Goal: Navigation & Orientation: Find specific page/section

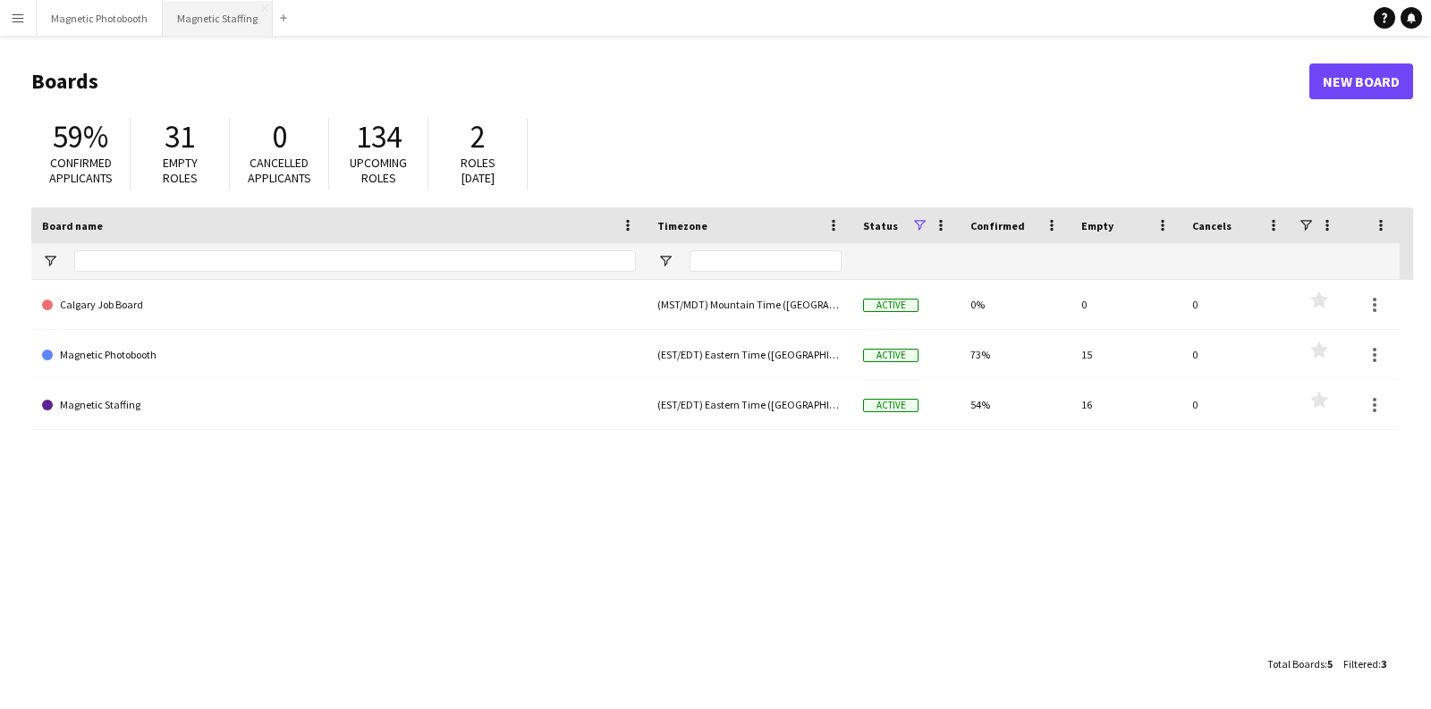
click at [197, 26] on button "Magnetic Staffing Close" at bounding box center [218, 18] width 110 height 35
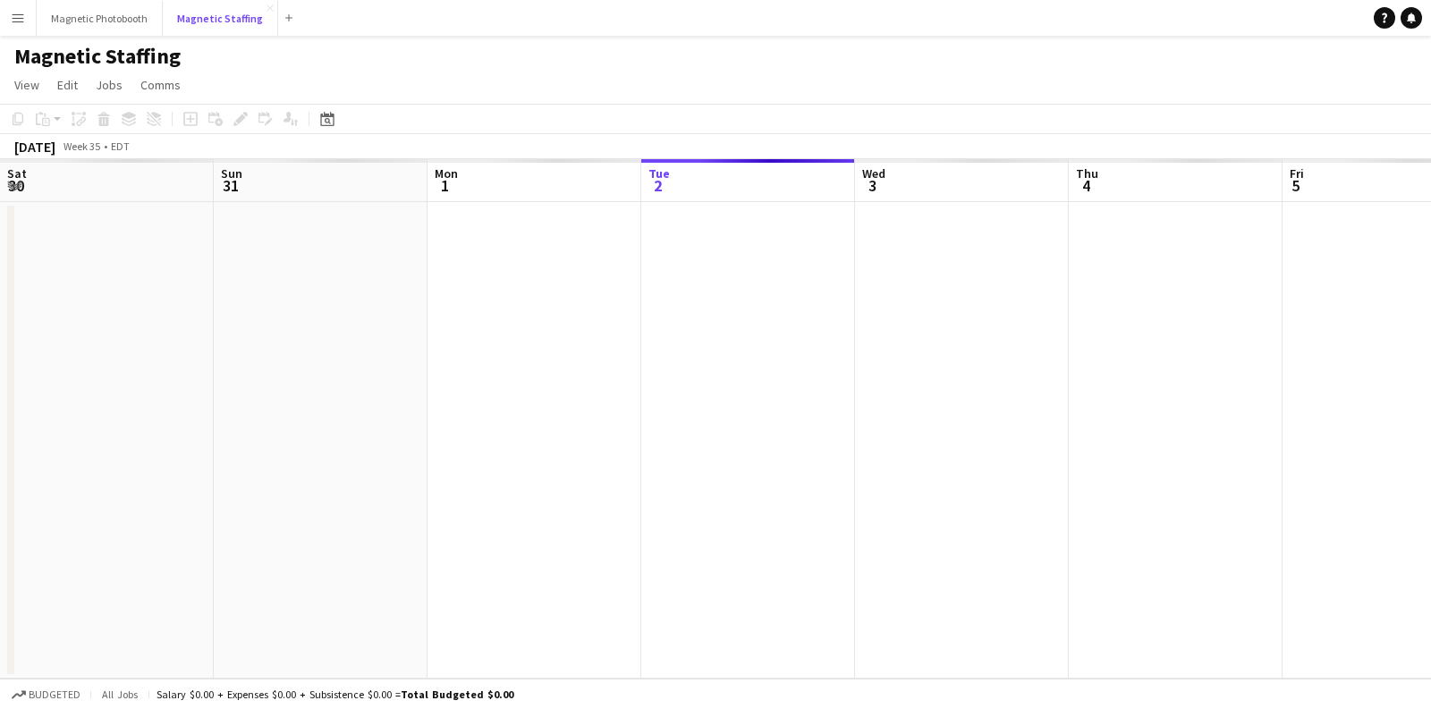
scroll to position [0, 427]
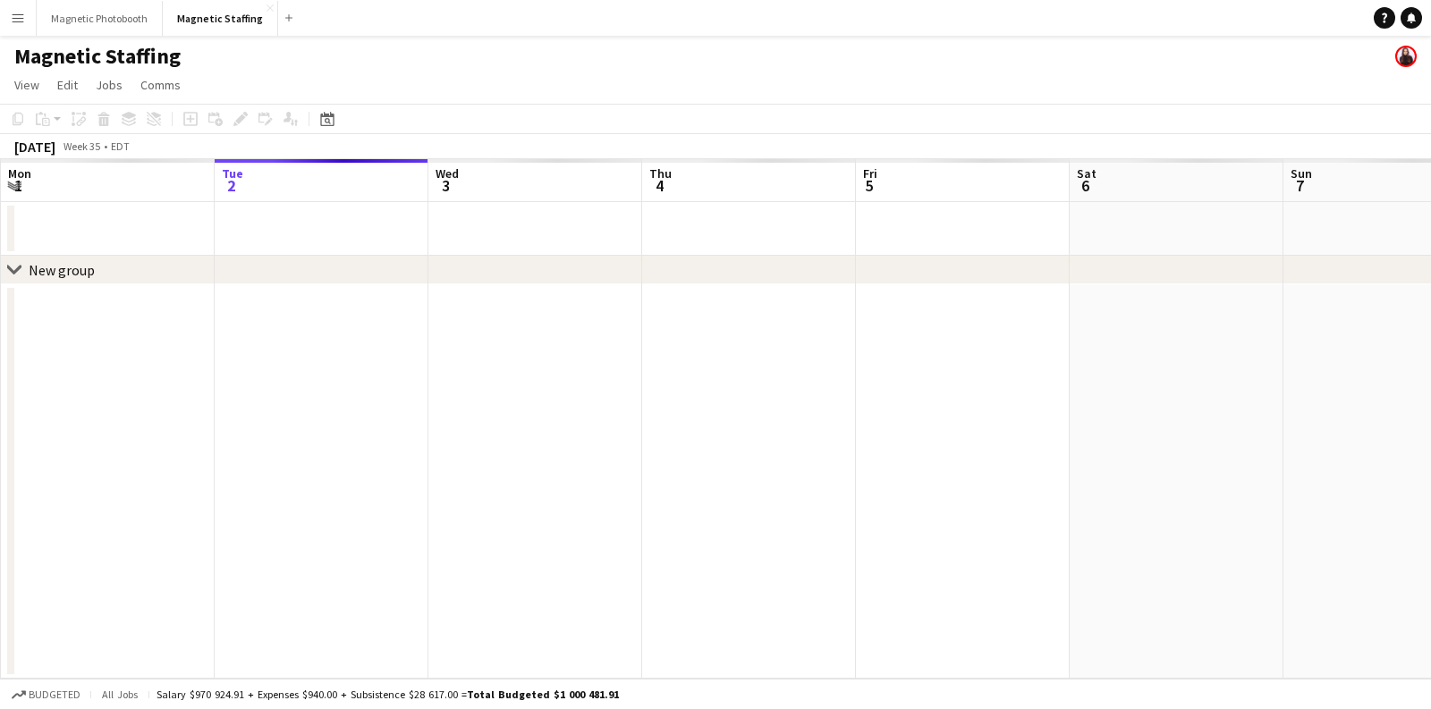
click at [339, 123] on div "Date picker [DATE] [DATE] [DATE] M [DATE] T [DATE] W [DATE] T [DATE] F [DATE] S…" at bounding box center [321, 118] width 40 height 21
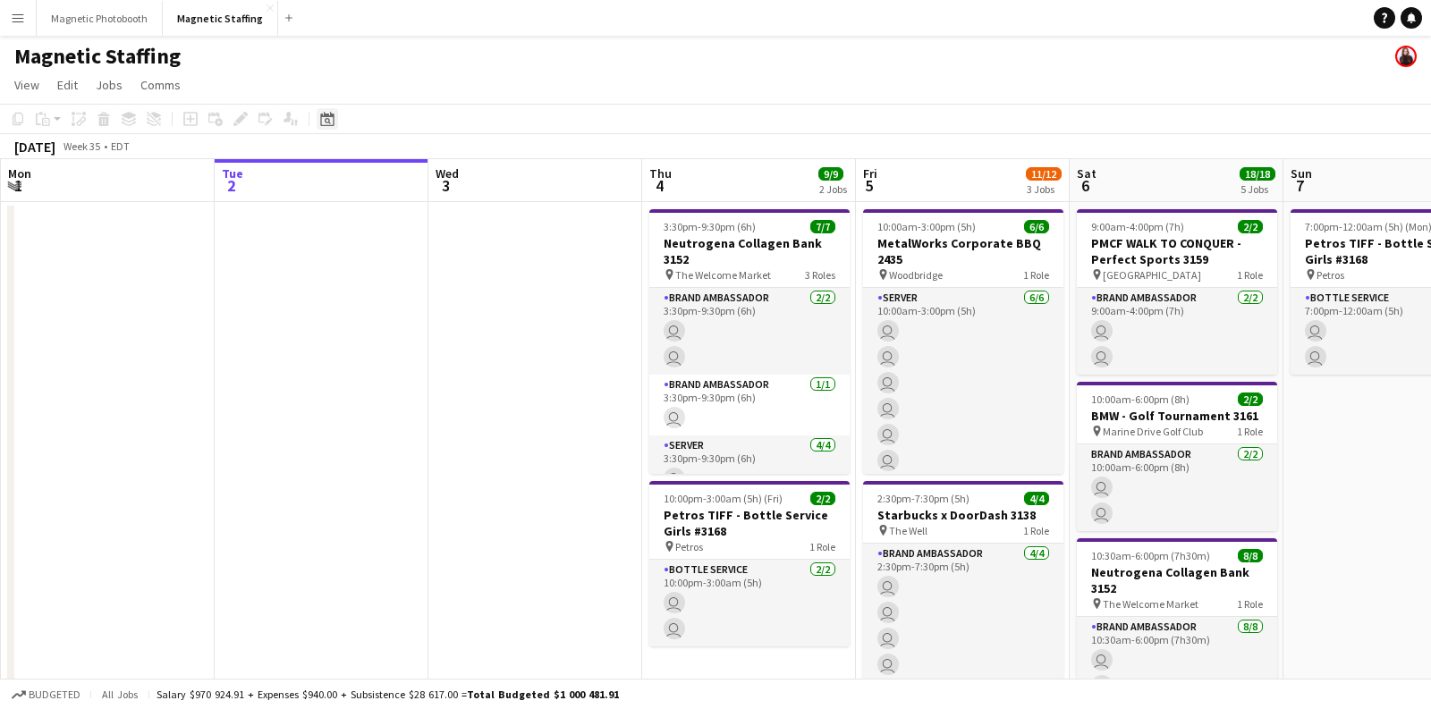
click at [327, 124] on icon at bounding box center [326, 119] width 13 height 14
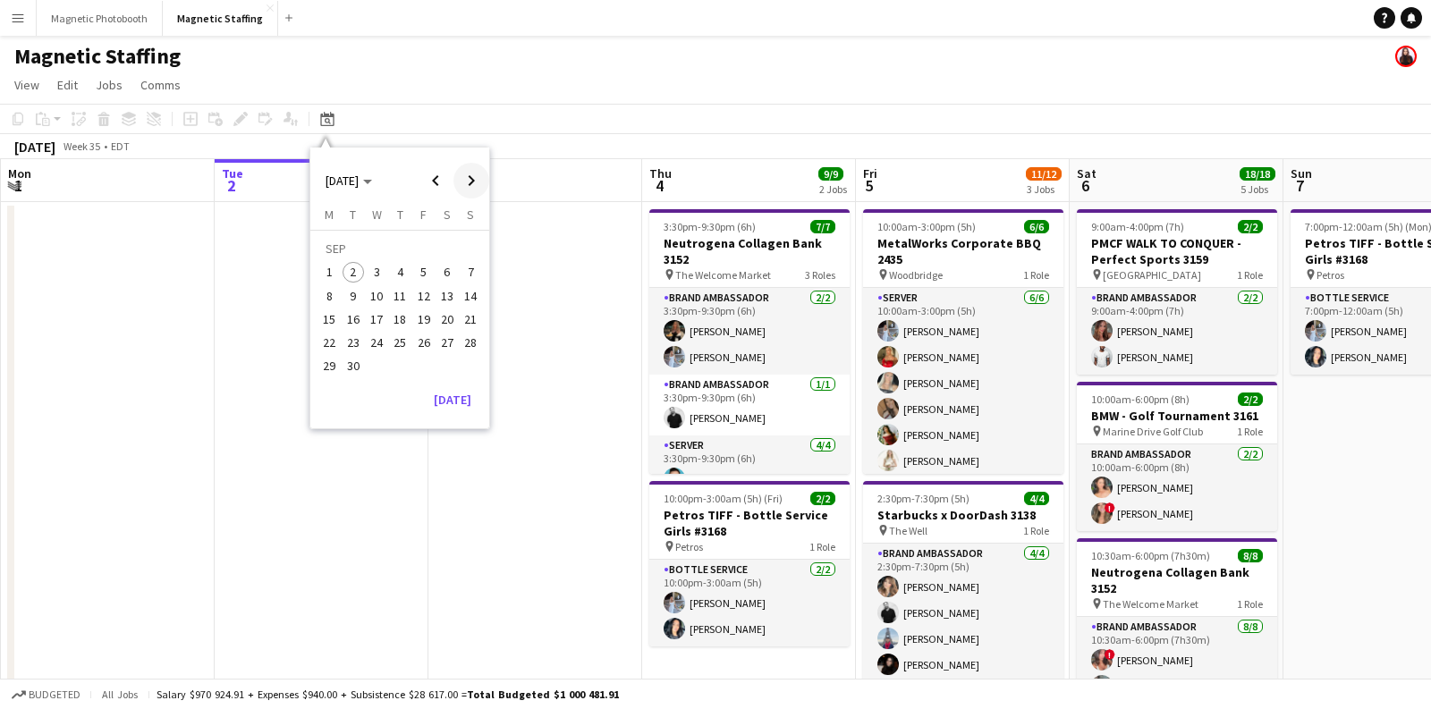
click at [465, 175] on span "Next month" at bounding box center [472, 181] width 36 height 36
click at [398, 295] on span "9" at bounding box center [399, 295] width 21 height 21
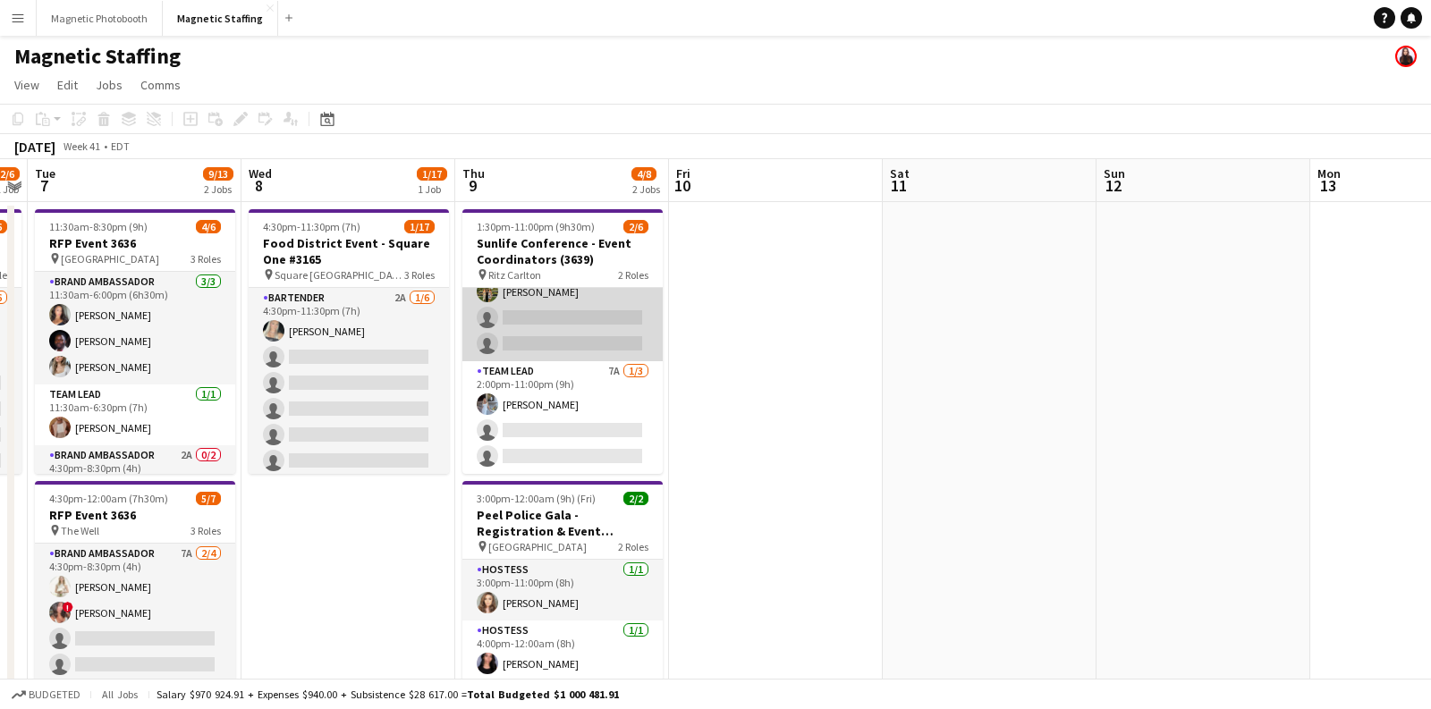
scroll to position [0, 0]
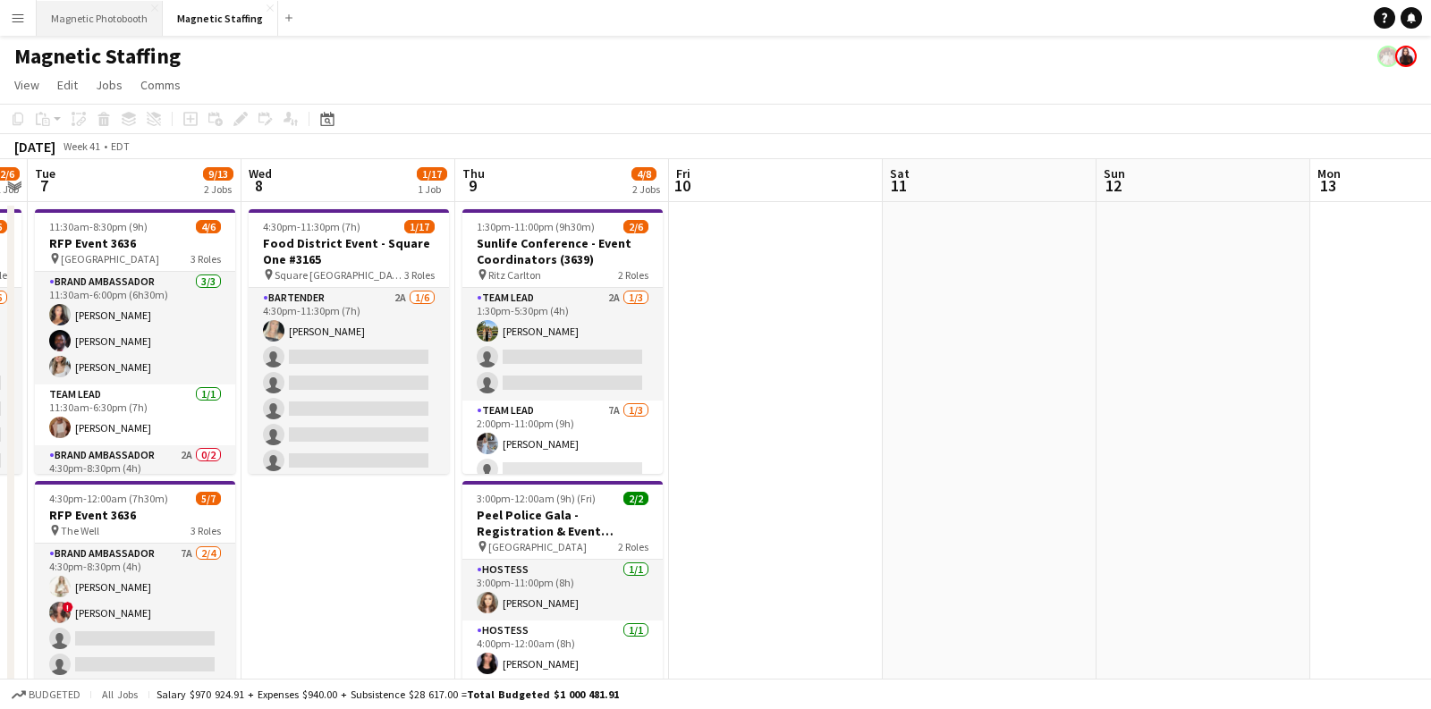
click at [134, 31] on button "Magnetic Photobooth Close" at bounding box center [100, 18] width 126 height 35
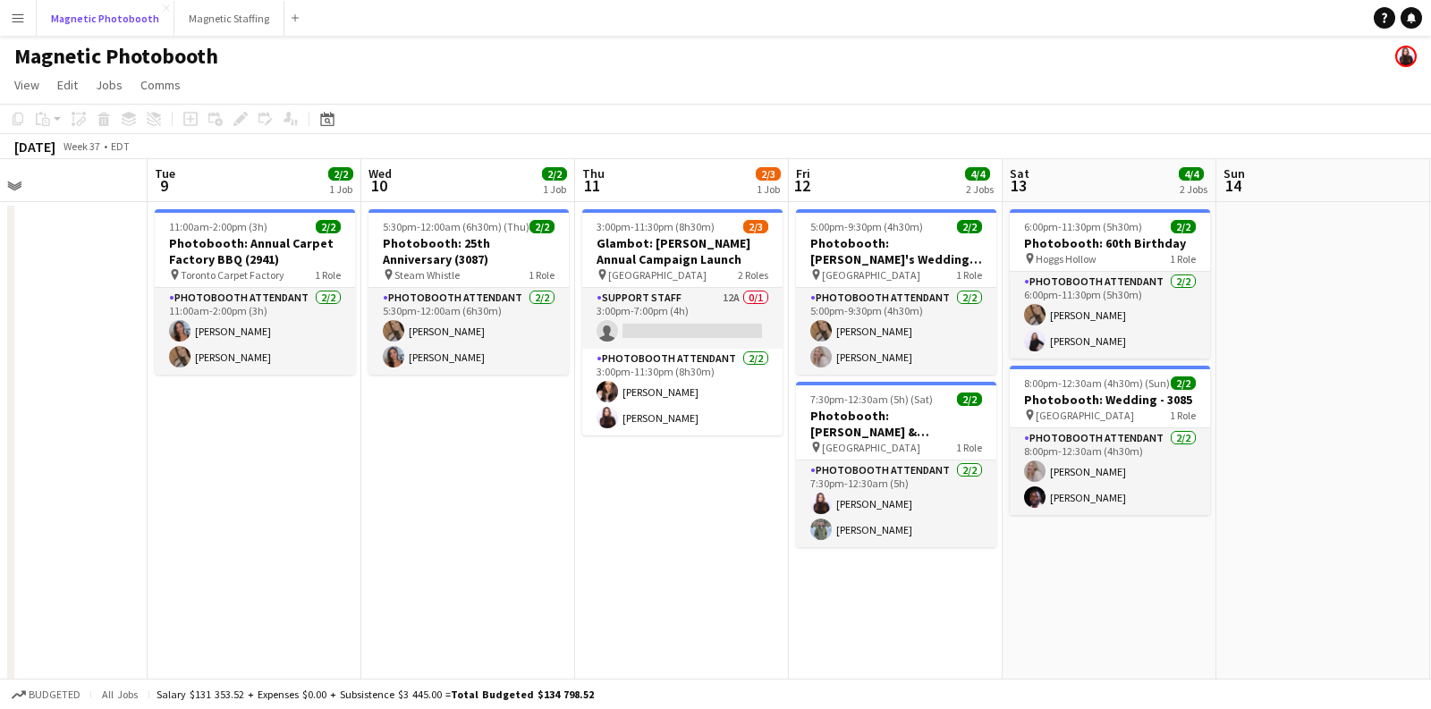
scroll to position [0, 713]
